Goal: Transaction & Acquisition: Purchase product/service

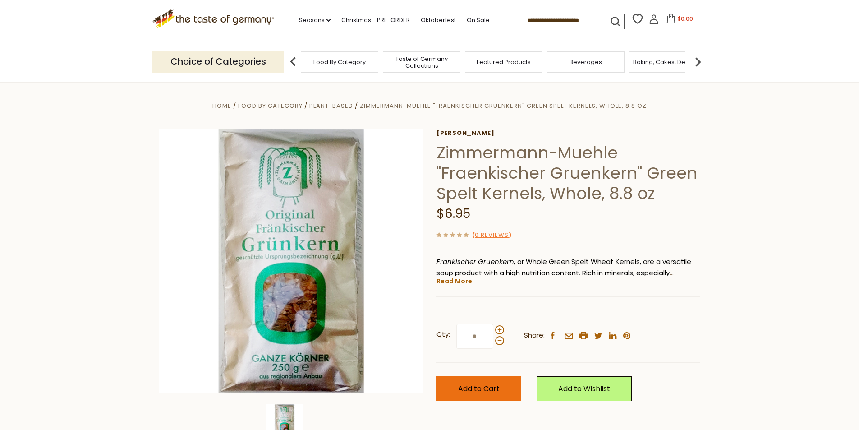
click at [464, 391] on span "Add to Cart" at bounding box center [478, 388] width 41 height 10
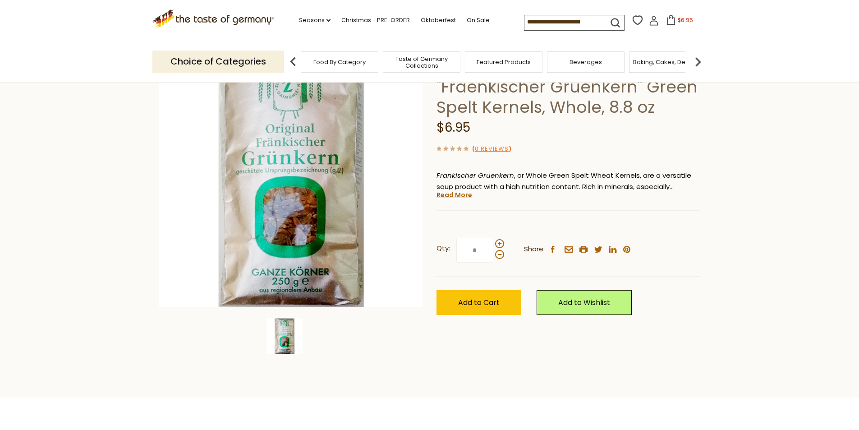
scroll to position [90, 0]
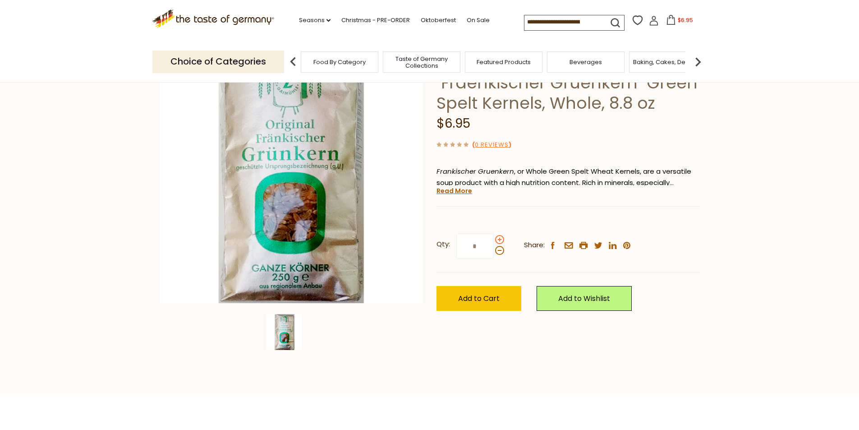
click at [500, 240] on span at bounding box center [499, 239] width 9 height 9
click at [493, 240] on input "*" at bounding box center [474, 246] width 37 height 25
click at [496, 252] on span at bounding box center [499, 250] width 9 height 9
click at [493, 252] on input "*" at bounding box center [474, 246] width 37 height 25
click at [501, 238] on span at bounding box center [499, 239] width 9 height 9
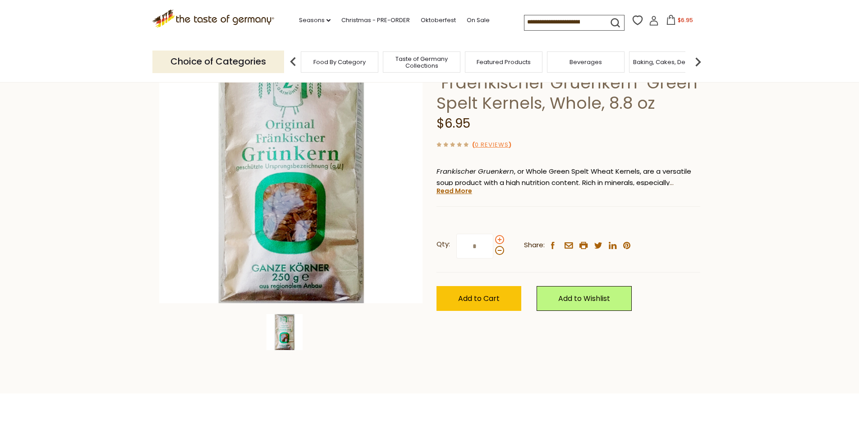
click at [493, 238] on input "*" at bounding box center [474, 246] width 37 height 25
click at [498, 249] on span at bounding box center [499, 250] width 9 height 9
click at [493, 249] on input "*" at bounding box center [474, 246] width 37 height 25
type input "*"
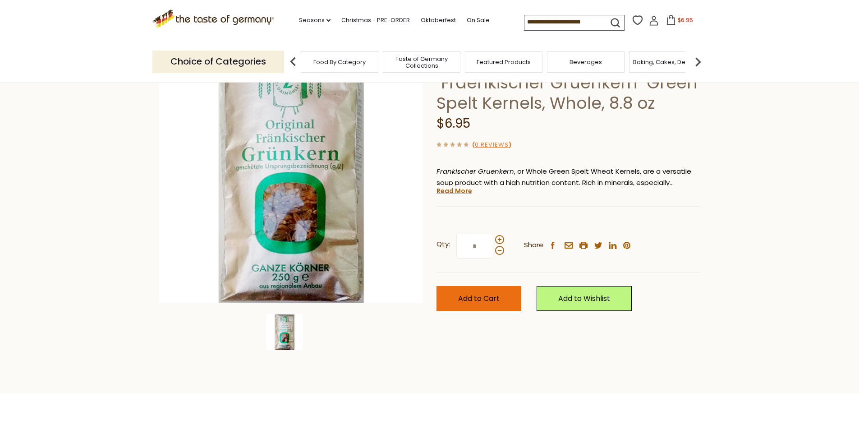
click at [483, 299] on span "Add to Cart" at bounding box center [478, 298] width 41 height 10
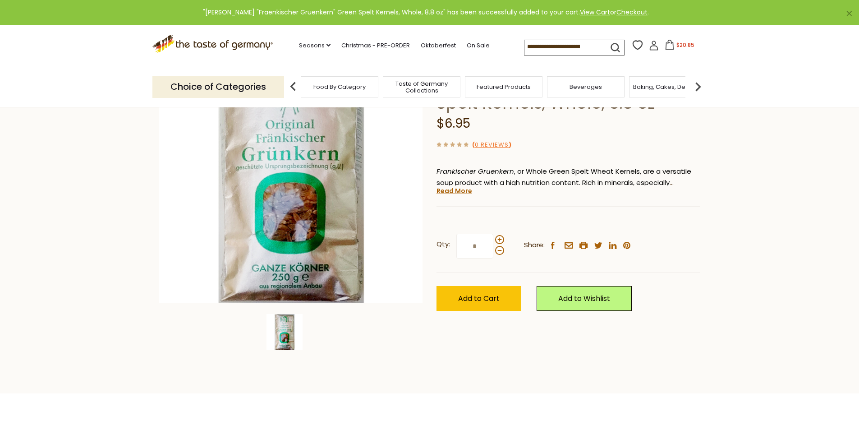
click at [676, 47] on span "$20.85" at bounding box center [685, 45] width 18 height 8
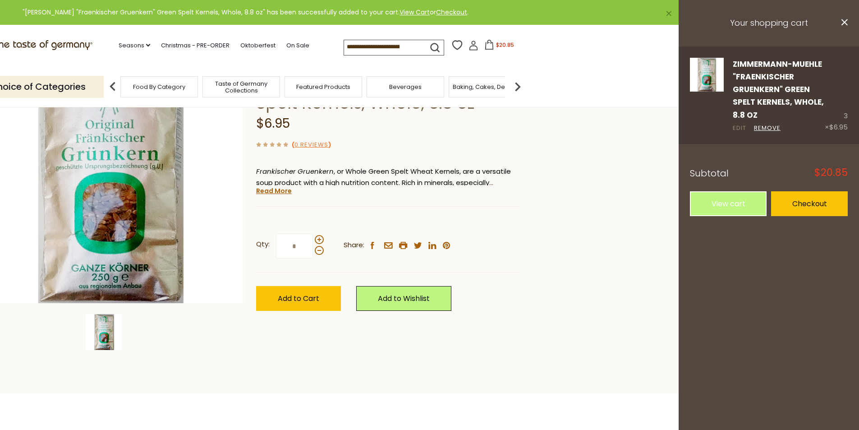
click at [743, 130] on link "Edit" at bounding box center [740, 128] width 14 height 9
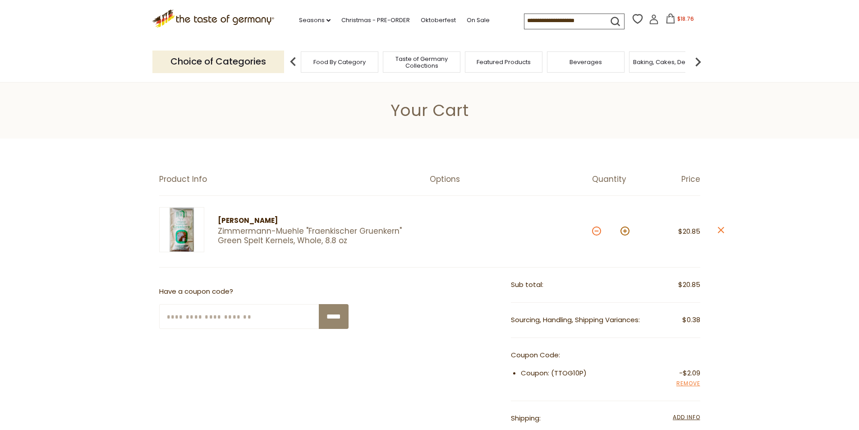
click at [597, 233] on button at bounding box center [596, 230] width 9 height 9
type input "*"
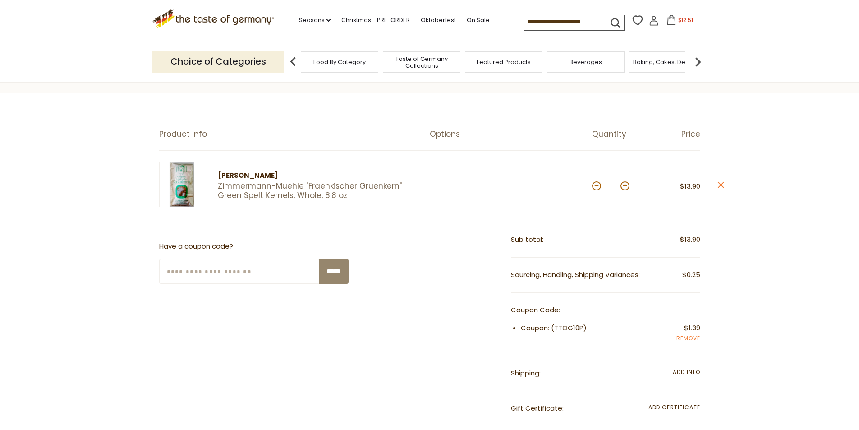
scroll to position [135, 0]
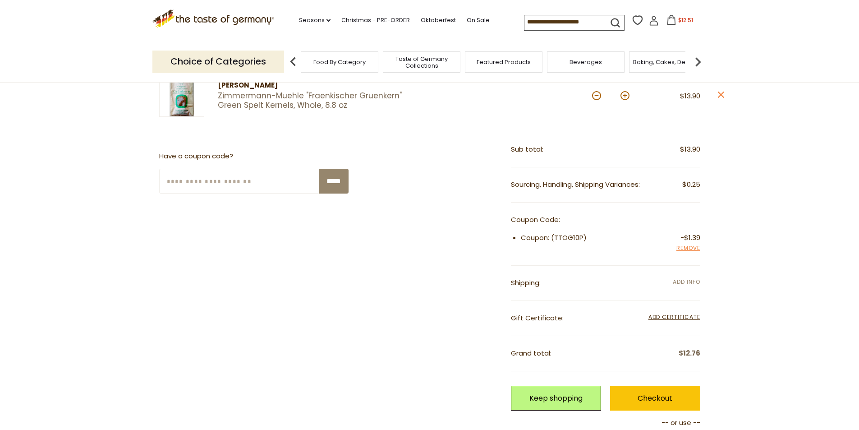
click at [684, 282] on span "Add Info" at bounding box center [686, 282] width 27 height 8
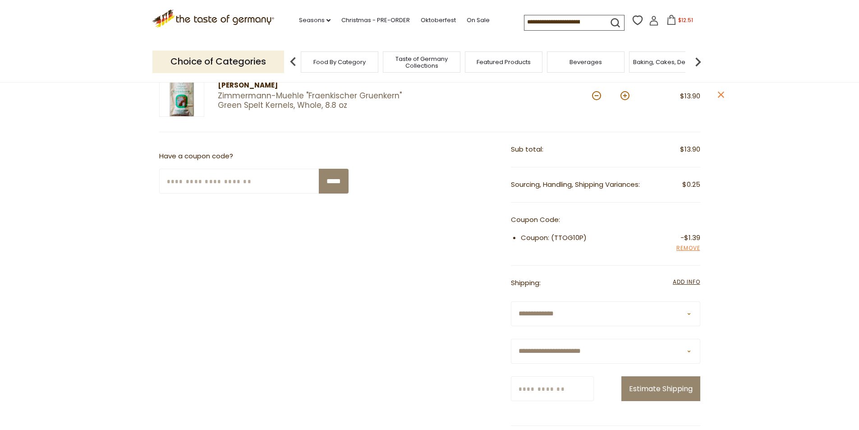
click at [568, 349] on select "**********" at bounding box center [605, 351] width 189 height 25
select select "**"
click at [511, 339] on select "**********" at bounding box center [605, 351] width 189 height 25
click at [559, 386] on input "Zip/Postcode" at bounding box center [552, 388] width 83 height 25
type input "*****"
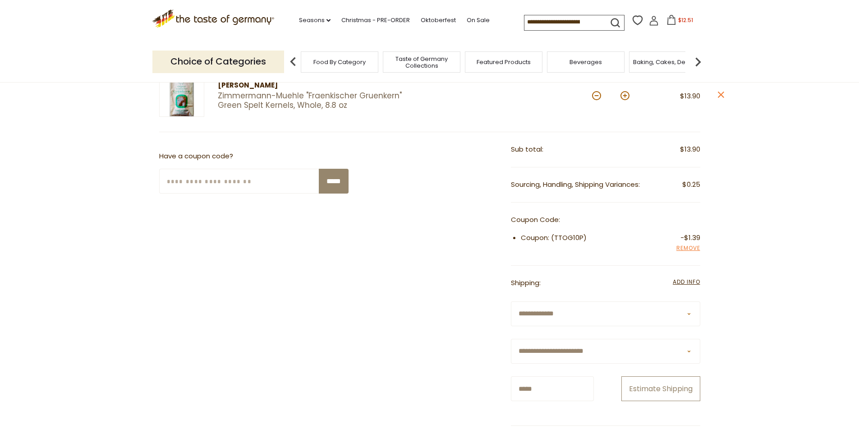
click at [656, 384] on button "Estimate Shipping" at bounding box center [660, 388] width 79 height 25
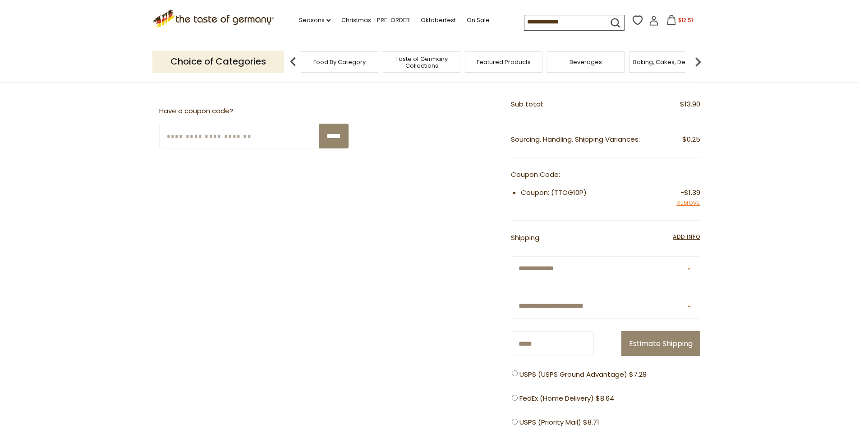
scroll to position [225, 0]
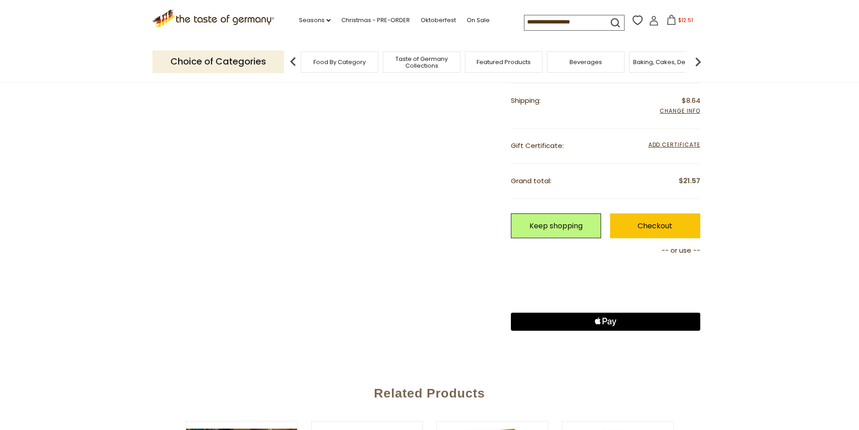
scroll to position [316, 0]
